Goal: Task Accomplishment & Management: Manage account settings

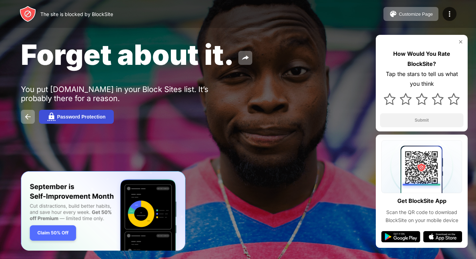
click at [76, 114] on button "Password Protection" at bounding box center [76, 117] width 75 height 14
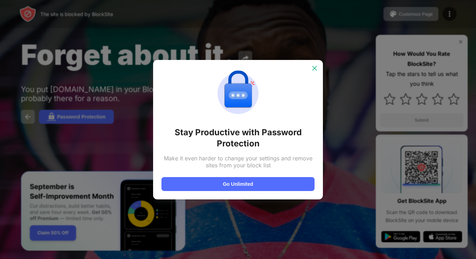
click at [313, 69] on img at bounding box center [314, 68] width 7 height 7
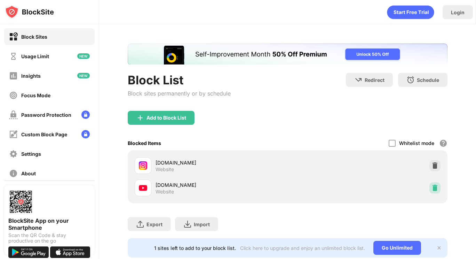
click at [432, 188] on img at bounding box center [435, 187] width 7 height 7
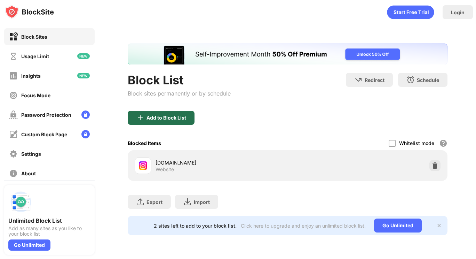
click at [146, 117] on div "Add to Block List" at bounding box center [161, 118] width 67 height 14
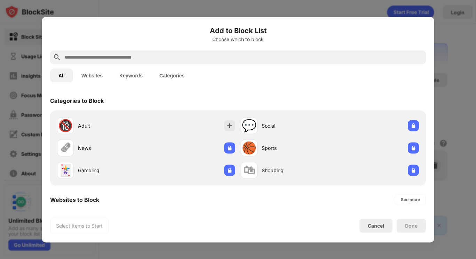
click at [155, 63] on div at bounding box center [238, 57] width 376 height 14
click at [148, 61] on input "text" at bounding box center [243, 57] width 359 height 8
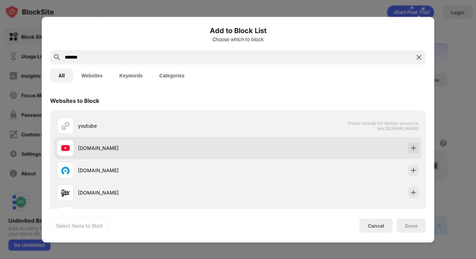
type input "*******"
click at [124, 152] on div "[DOMAIN_NAME]" at bounding box center [147, 147] width 181 height 17
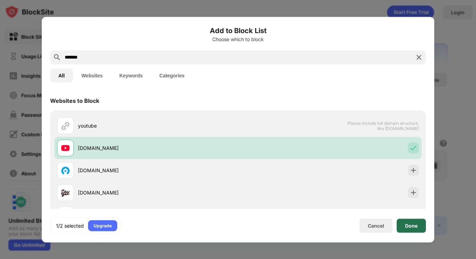
click at [414, 226] on div "Done" at bounding box center [411, 225] width 13 height 6
